Goal: Task Accomplishment & Management: Manage account settings

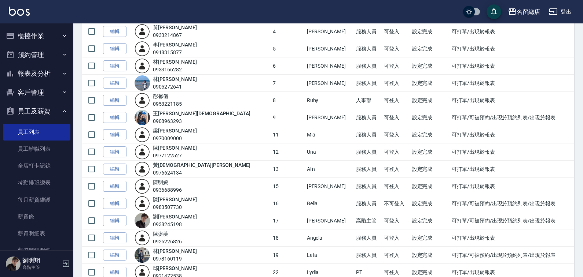
scroll to position [183, 0]
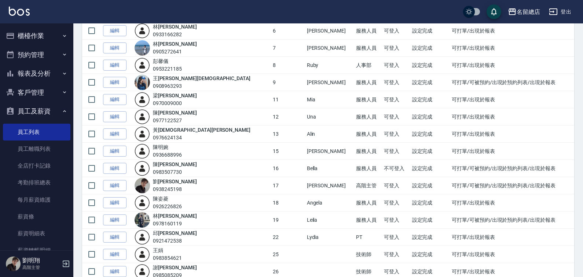
click at [100, 168] on td at bounding box center [91, 168] width 19 height 17
click at [106, 167] on link "編輯" at bounding box center [114, 168] width 23 height 11
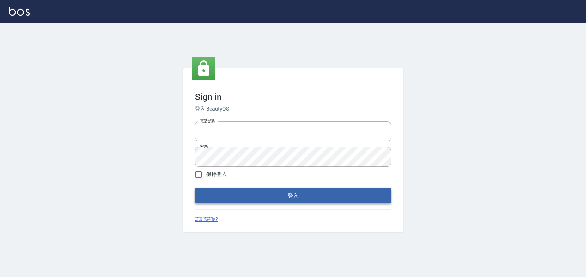
type input "0938245198"
click at [266, 194] on button "登入" at bounding box center [293, 195] width 196 height 15
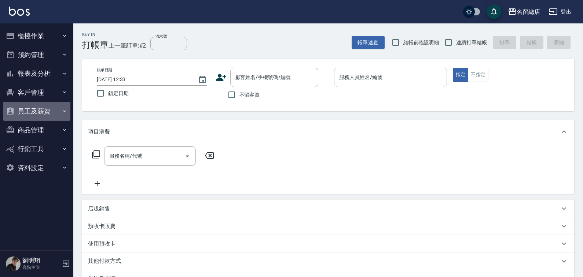
click at [32, 109] on button "員工及薪資" at bounding box center [36, 111] width 67 height 19
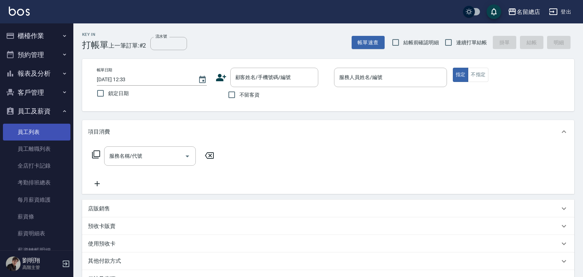
click at [42, 131] on link "員工列表" at bounding box center [36, 132] width 67 height 17
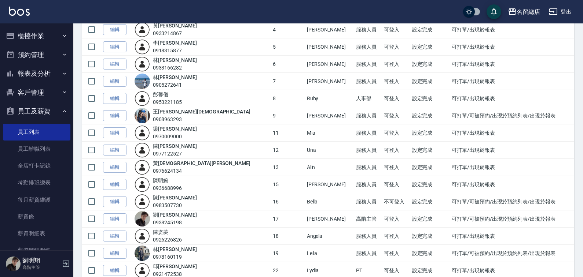
scroll to position [183, 0]
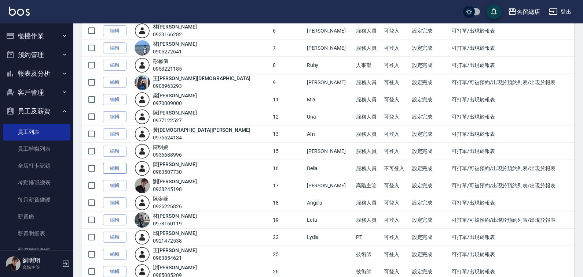
click at [112, 167] on link "編輯" at bounding box center [114, 168] width 23 height 11
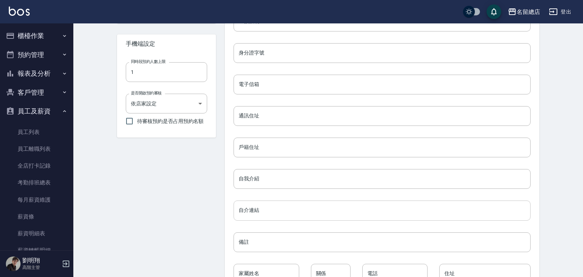
scroll to position [307, 0]
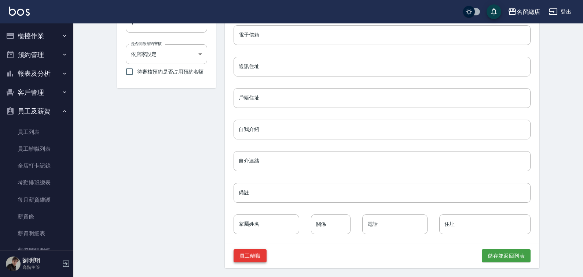
click at [249, 257] on button "員工離職" at bounding box center [249, 257] width 33 height 14
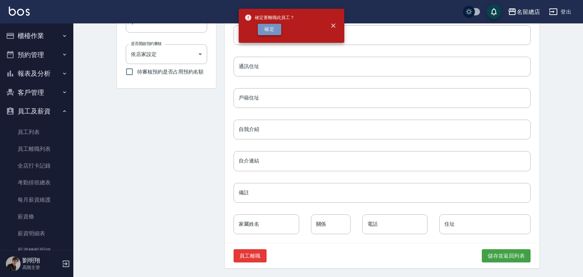
click at [280, 27] on button "確定" at bounding box center [269, 29] width 23 height 11
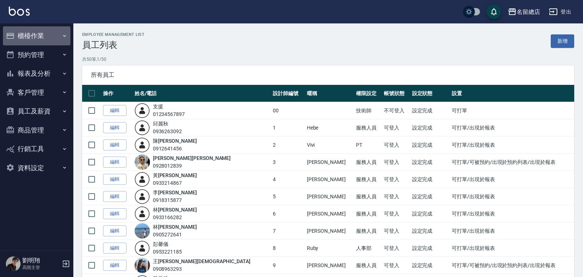
click at [24, 37] on button "櫃檯作業" at bounding box center [36, 35] width 67 height 19
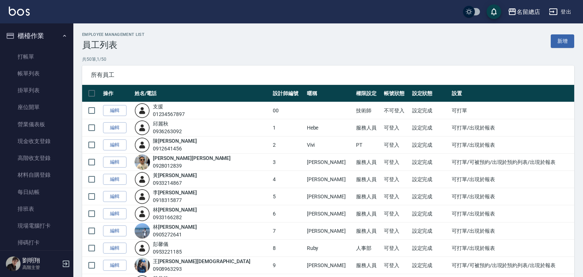
click at [23, 43] on button "櫃檯作業" at bounding box center [36, 35] width 67 height 19
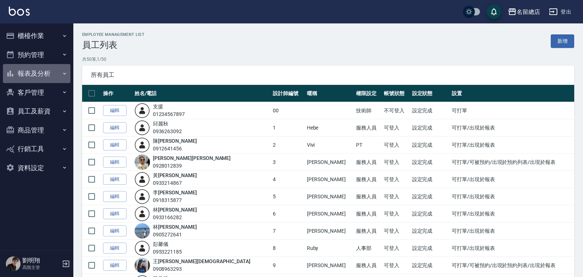
click at [46, 69] on button "報表及分析" at bounding box center [36, 73] width 67 height 19
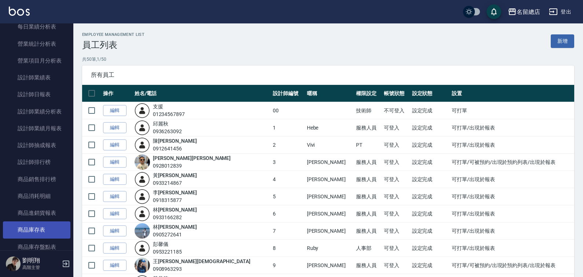
scroll to position [330, 0]
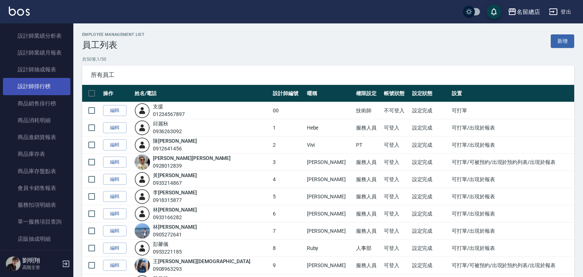
click at [40, 88] on link "設計師排行榜" at bounding box center [36, 86] width 67 height 17
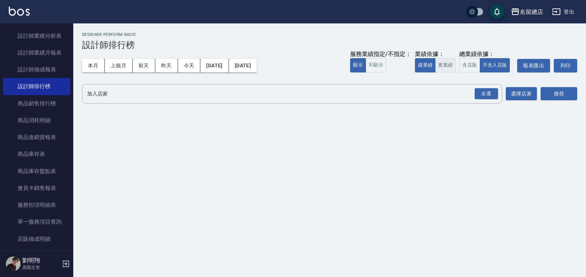
click at [451, 62] on button "實業績" at bounding box center [445, 65] width 21 height 14
click at [483, 88] on button "全選" at bounding box center [487, 94] width 26 height 14
click at [486, 97] on div "全選" at bounding box center [486, 93] width 23 height 11
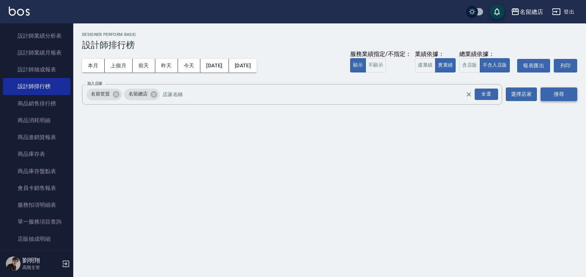
click at [571, 100] on button "搜尋" at bounding box center [559, 95] width 37 height 14
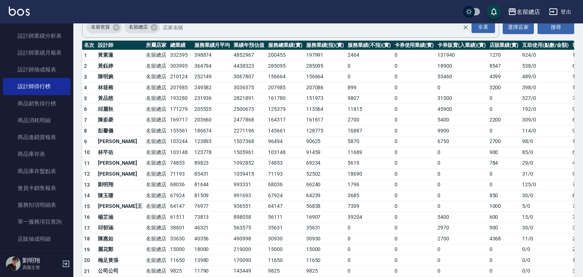
scroll to position [73, 0]
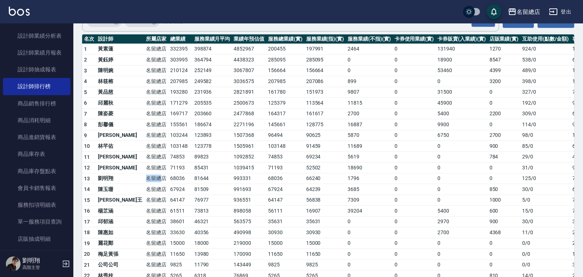
drag, startPoint x: 119, startPoint y: 181, endPoint x: 140, endPoint y: 183, distance: 20.6
click at [140, 183] on tr "13 劉明翔 名留總店 68036 81644 993331 68036 66240 1796 0 0 0 125 / 0 77" at bounding box center [335, 178] width 507 height 11
click at [192, 192] on td "81509" at bounding box center [212, 189] width 40 height 11
drag, startPoint x: 146, startPoint y: 188, endPoint x: 178, endPoint y: 194, distance: 32.4
click at [173, 193] on tr "14 陳玉珊 名留總店 67924 81509 991693 67924 64239 3685 0 0 850 30 / 0 63" at bounding box center [335, 189] width 507 height 11
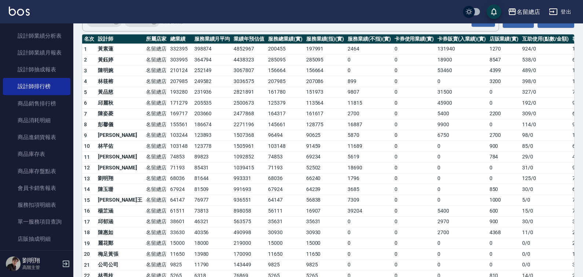
click at [192, 194] on td "81509" at bounding box center [212, 189] width 40 height 11
click at [168, 193] on td "67924" at bounding box center [180, 189] width 24 height 11
drag, startPoint x: 157, startPoint y: 191, endPoint x: 173, endPoint y: 192, distance: 15.4
click at [173, 192] on tr "14 陳玉珊 名留總店 67924 81509 991693 67924 64239 3685 0 0 850 30 / 0 63" at bounding box center [335, 189] width 507 height 11
click at [168, 200] on td "64147" at bounding box center [180, 200] width 24 height 11
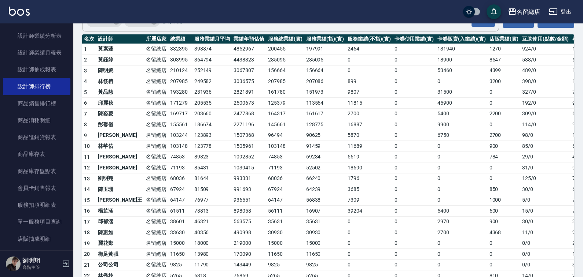
click at [168, 207] on td "61511" at bounding box center [180, 211] width 24 height 11
click at [192, 210] on td "73813" at bounding box center [212, 211] width 40 height 11
click at [168, 181] on td "68036" at bounding box center [180, 178] width 24 height 11
